Goal: Task Accomplishment & Management: Manage account settings

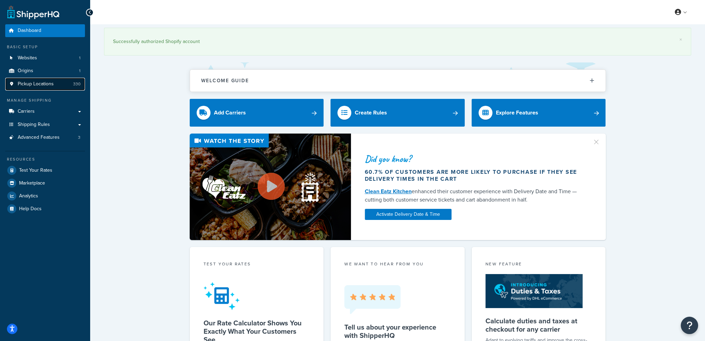
click at [52, 84] on span "Pickup Locations" at bounding box center [36, 84] width 36 height 6
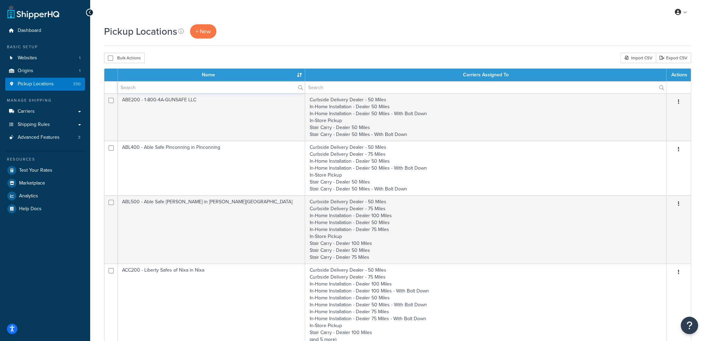
click at [165, 86] on input "text" at bounding box center [211, 88] width 187 height 12
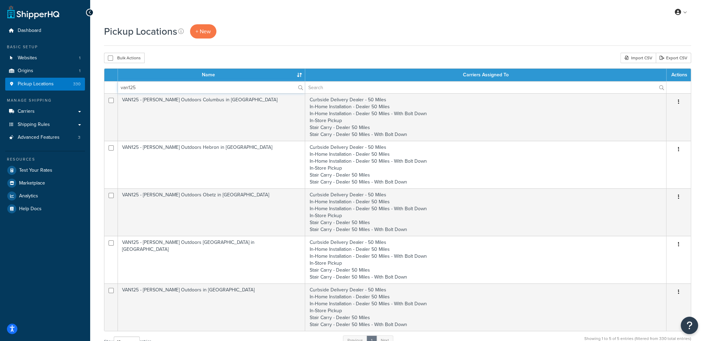
type input "van125"
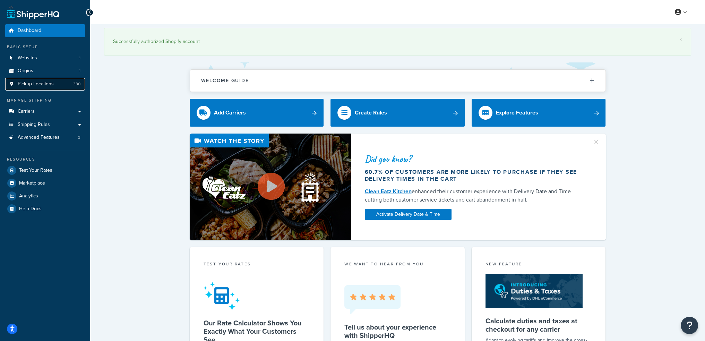
click at [37, 83] on span "Pickup Locations" at bounding box center [36, 84] width 36 height 6
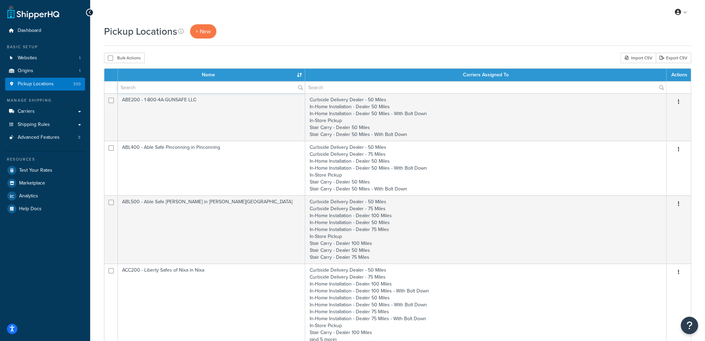
click at [162, 90] on input "text" at bounding box center [211, 88] width 187 height 12
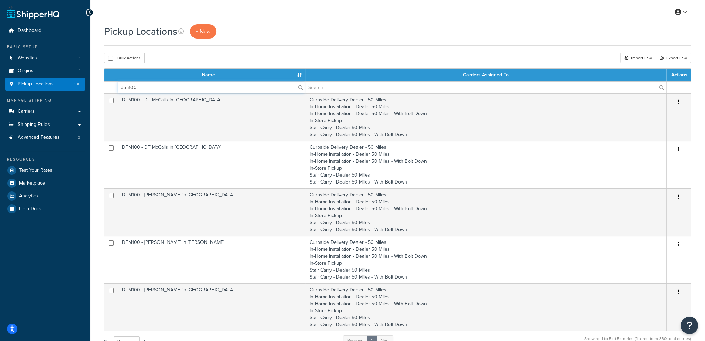
type input "dtm100"
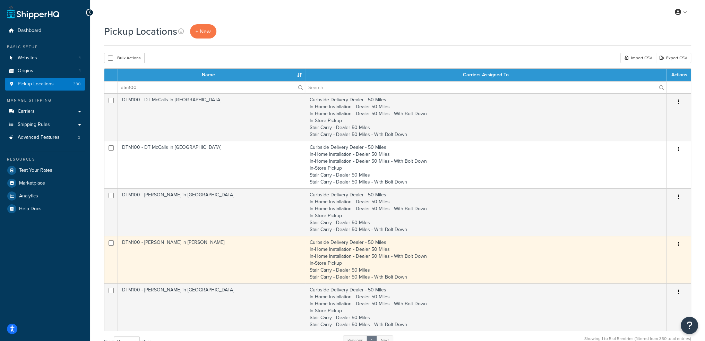
click at [183, 243] on td "DTM100 - DT McCall's in Franklin" at bounding box center [211, 260] width 187 height 48
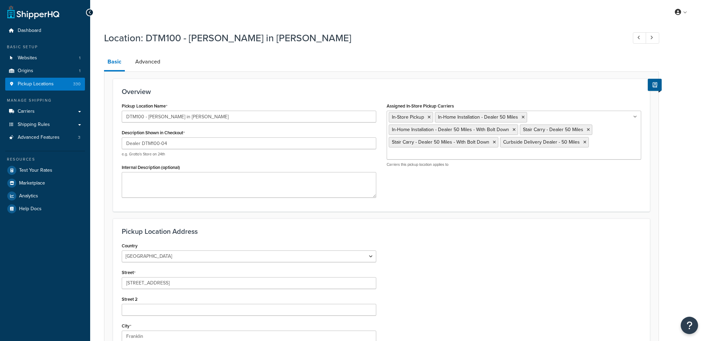
select select "42"
click at [31, 31] on span "Dashboard" at bounding box center [30, 31] width 24 height 6
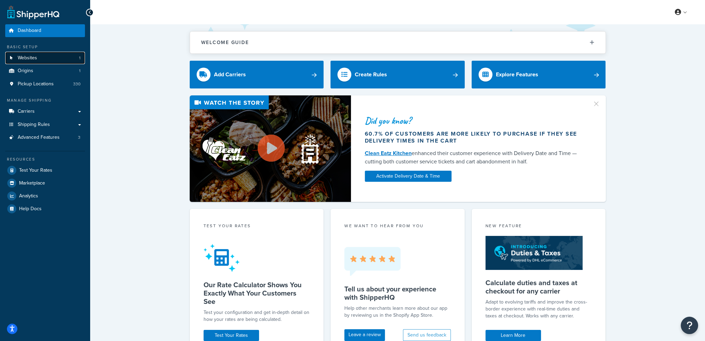
click at [41, 54] on link "Websites 1" at bounding box center [45, 58] width 80 height 13
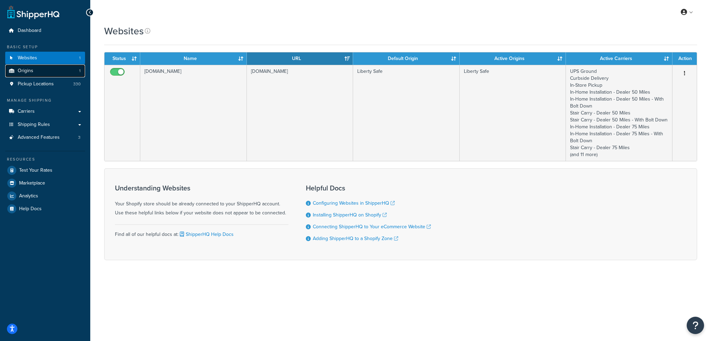
click at [25, 70] on span "Origins" at bounding box center [26, 71] width 16 height 6
